Goal: Navigation & Orientation: Find specific page/section

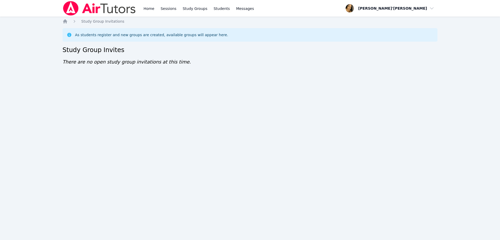
click at [280, 132] on div "Home Sessions Study Groups Students Messages Open user menu Lee'Tayna Hostick O…" at bounding box center [250, 120] width 500 height 240
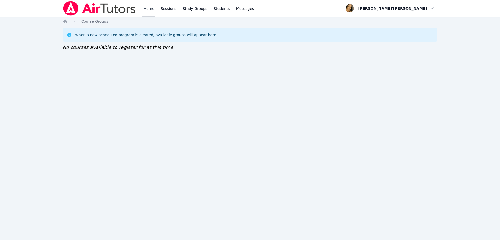
click at [146, 5] on link "Home" at bounding box center [148, 8] width 13 height 17
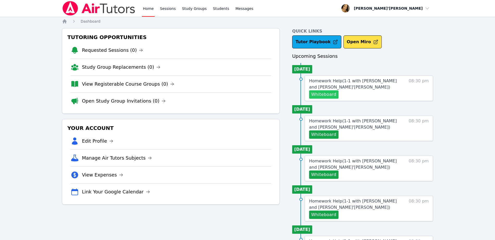
click at [324, 95] on button "Whiteboard" at bounding box center [323, 94] width 29 height 8
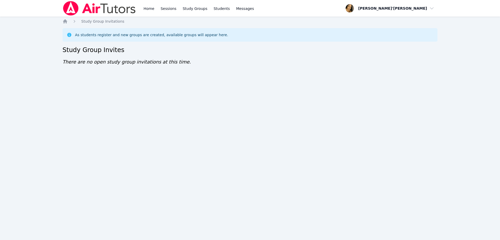
click at [36, 72] on div "Home Sessions Study Groups Students Messages Open user menu Lee'Tayna Hostick O…" at bounding box center [250, 120] width 500 height 240
